Goal: Find specific page/section: Find specific page/section

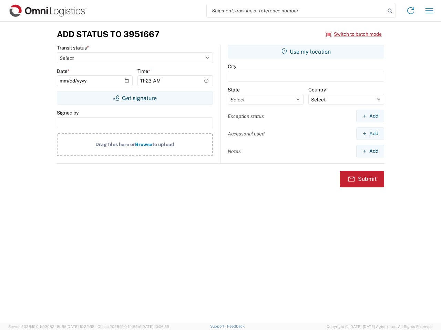
click at [296, 11] on input "search" at bounding box center [296, 10] width 178 height 13
click at [390, 11] on icon at bounding box center [390, 11] width 10 height 10
click at [410, 11] on icon at bounding box center [410, 10] width 11 height 11
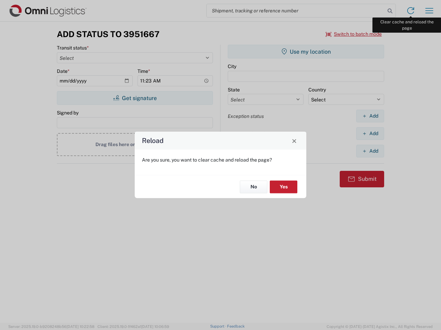
click at [429, 11] on div "Reload Are you sure, you want to clear cache and reload the page? No Yes" at bounding box center [220, 165] width 441 height 330
click at [354, 34] on div "Reload Are you sure, you want to clear cache and reload the page? No Yes" at bounding box center [220, 165] width 441 height 330
click at [135, 98] on div "Reload Are you sure, you want to clear cache and reload the page? No Yes" at bounding box center [220, 165] width 441 height 330
click at [306, 52] on div "Reload Are you sure, you want to clear cache and reload the page? No Yes" at bounding box center [220, 165] width 441 height 330
click at [370, 116] on div "Reload Are you sure, you want to clear cache and reload the page? No Yes" at bounding box center [220, 165] width 441 height 330
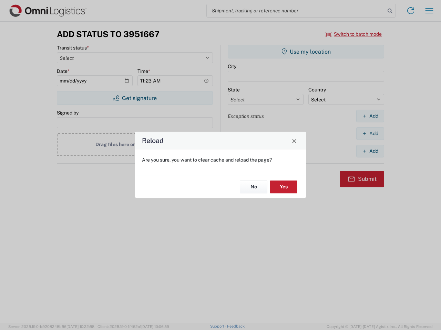
click at [370, 134] on div "Reload Are you sure, you want to clear cache and reload the page? No Yes" at bounding box center [220, 165] width 441 height 330
click at [370, 151] on div "Reload Are you sure, you want to clear cache and reload the page? No Yes" at bounding box center [220, 165] width 441 height 330
